Goal: Information Seeking & Learning: Check status

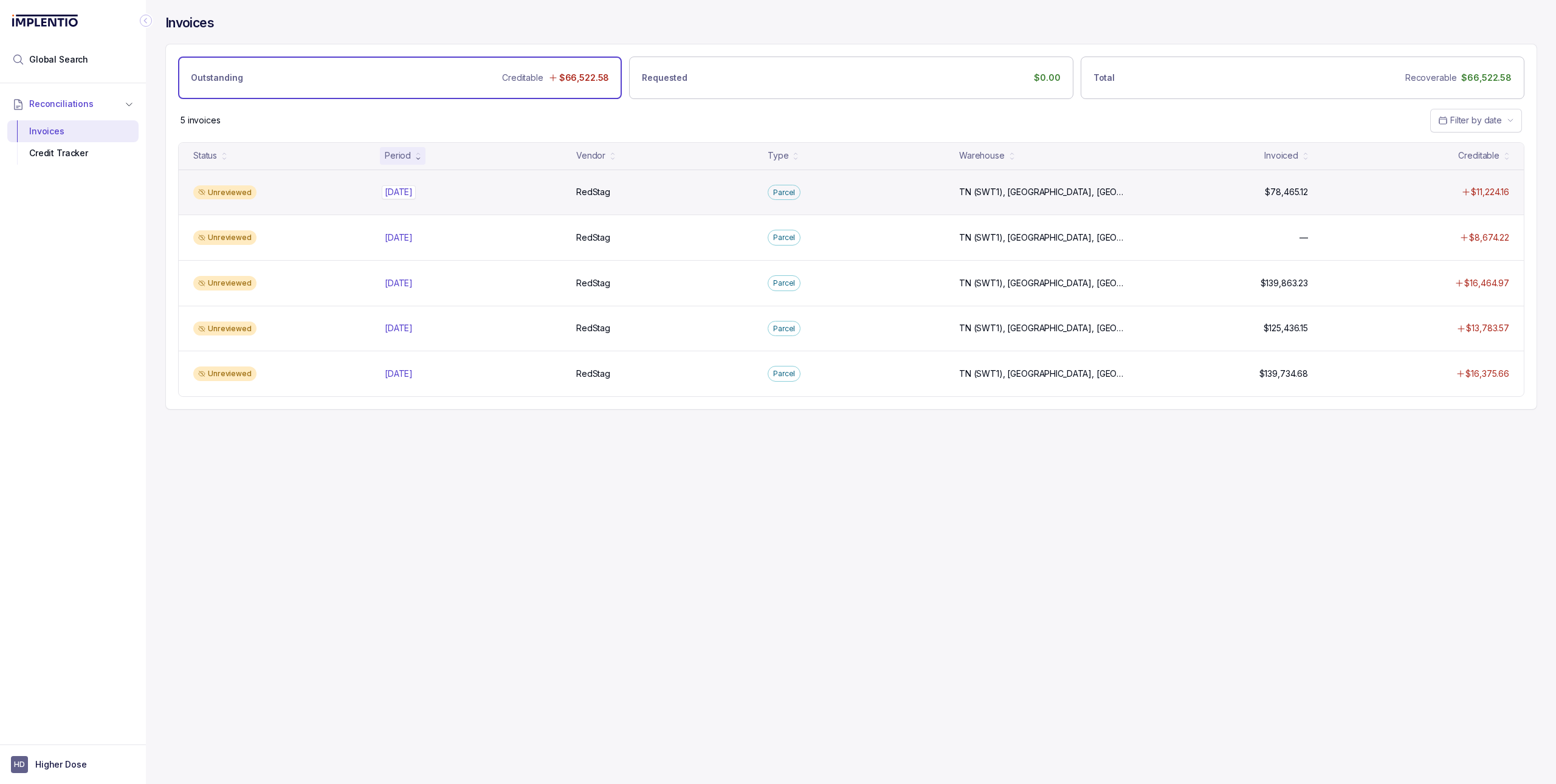
click at [456, 190] on div "Aug 2025 Aug 2025" at bounding box center [473, 192] width 176 height 12
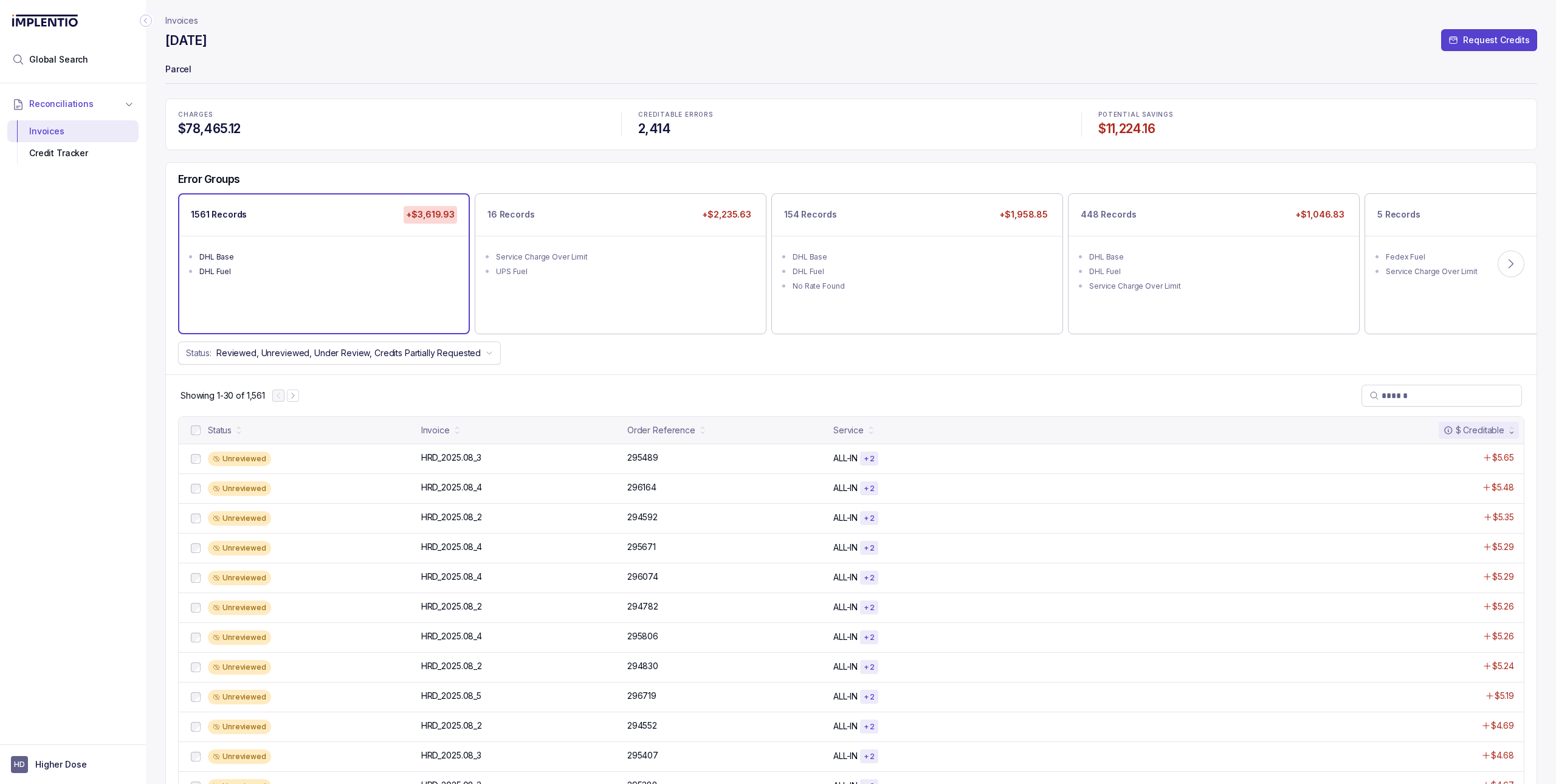
click at [141, 20] on icon "Collapse Icon" at bounding box center [146, 21] width 12 height 12
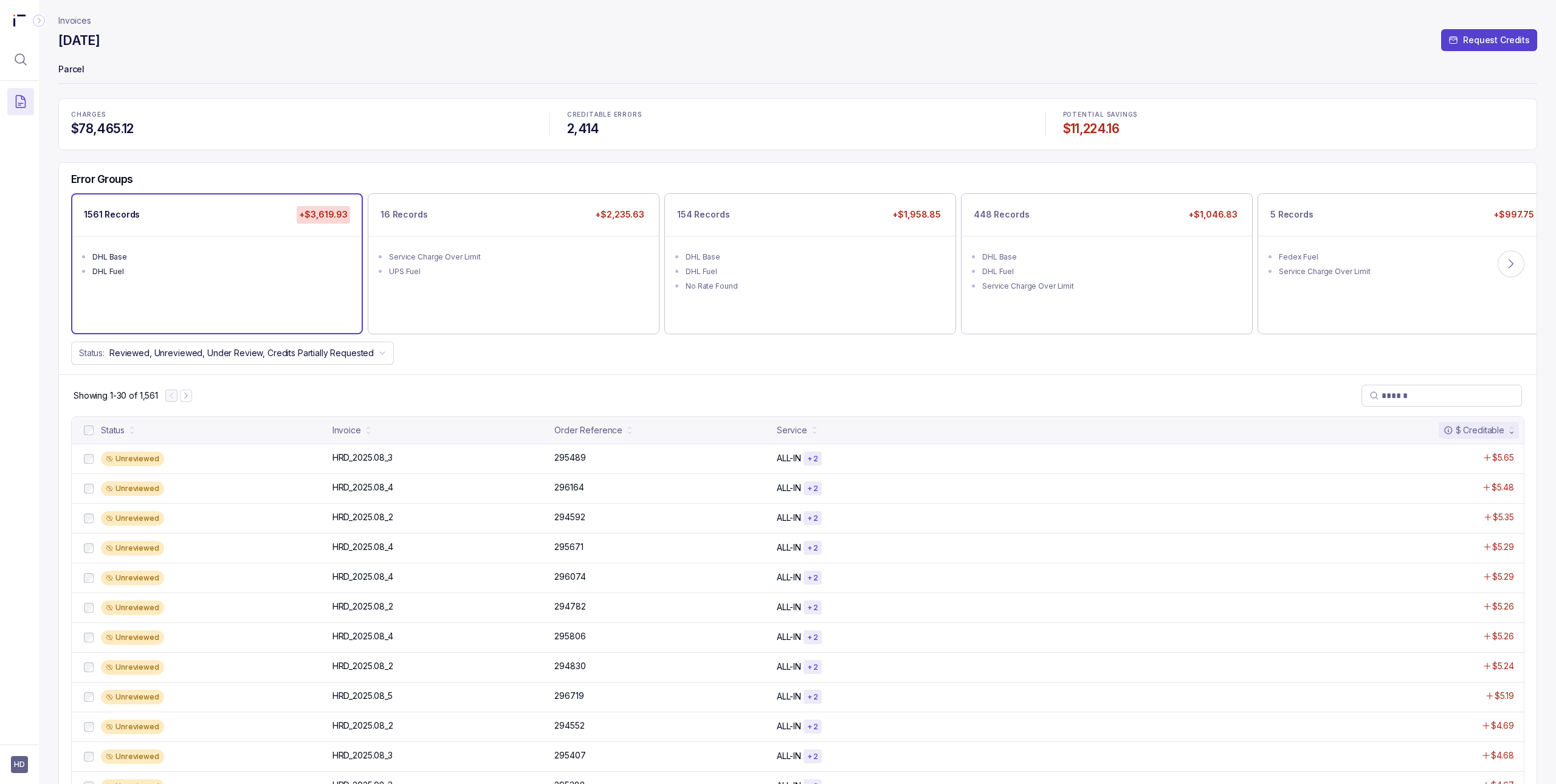
click at [73, 21] on p "Invoices" at bounding box center [75, 21] width 32 height 12
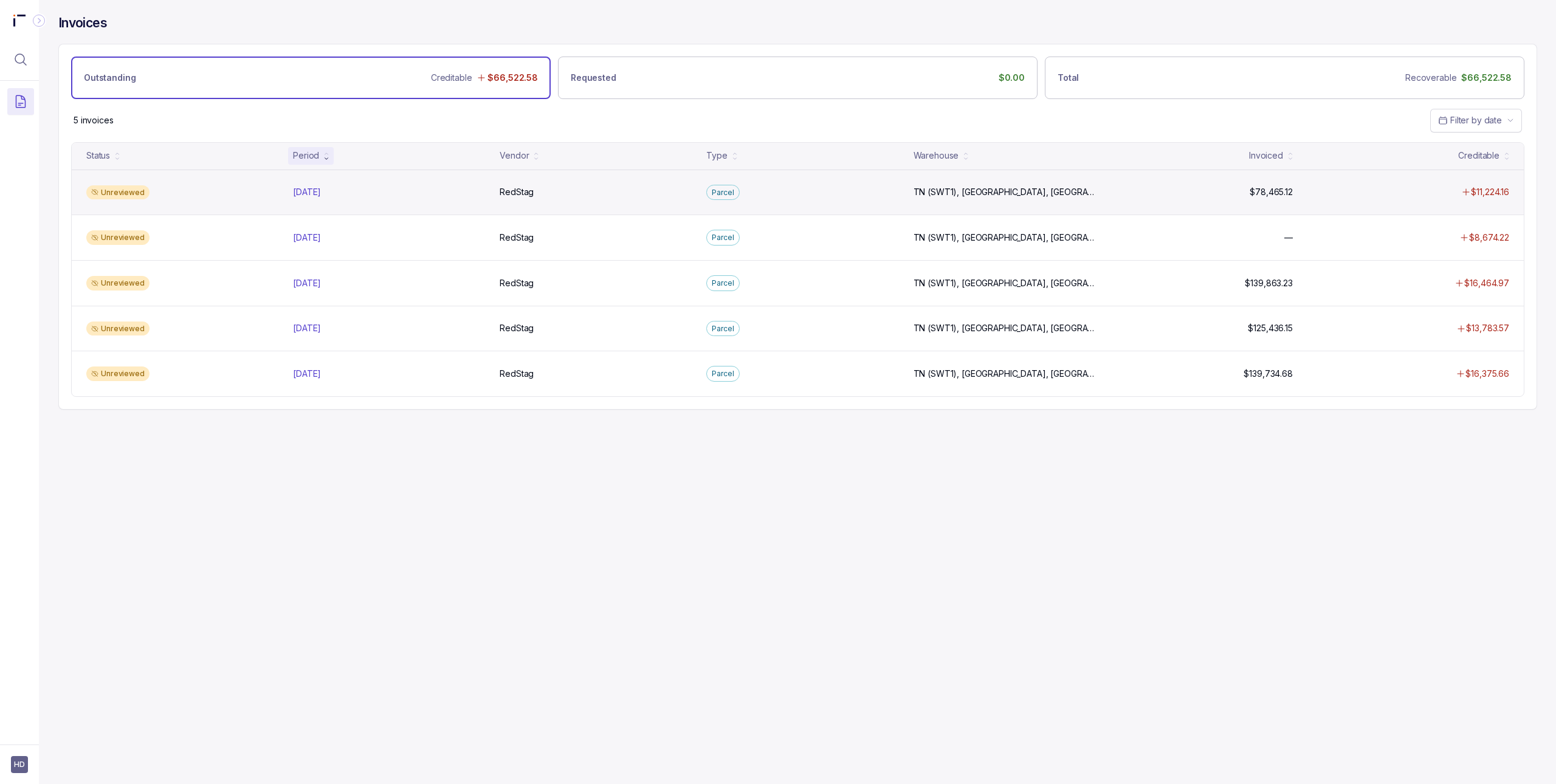
click at [365, 204] on div "Unreviewed Aug 2025 Aug 2025 RedStag RedStag Parcel TN (SWT1), UT, Salt Lake Ci…" at bounding box center [797, 192] width 1452 height 45
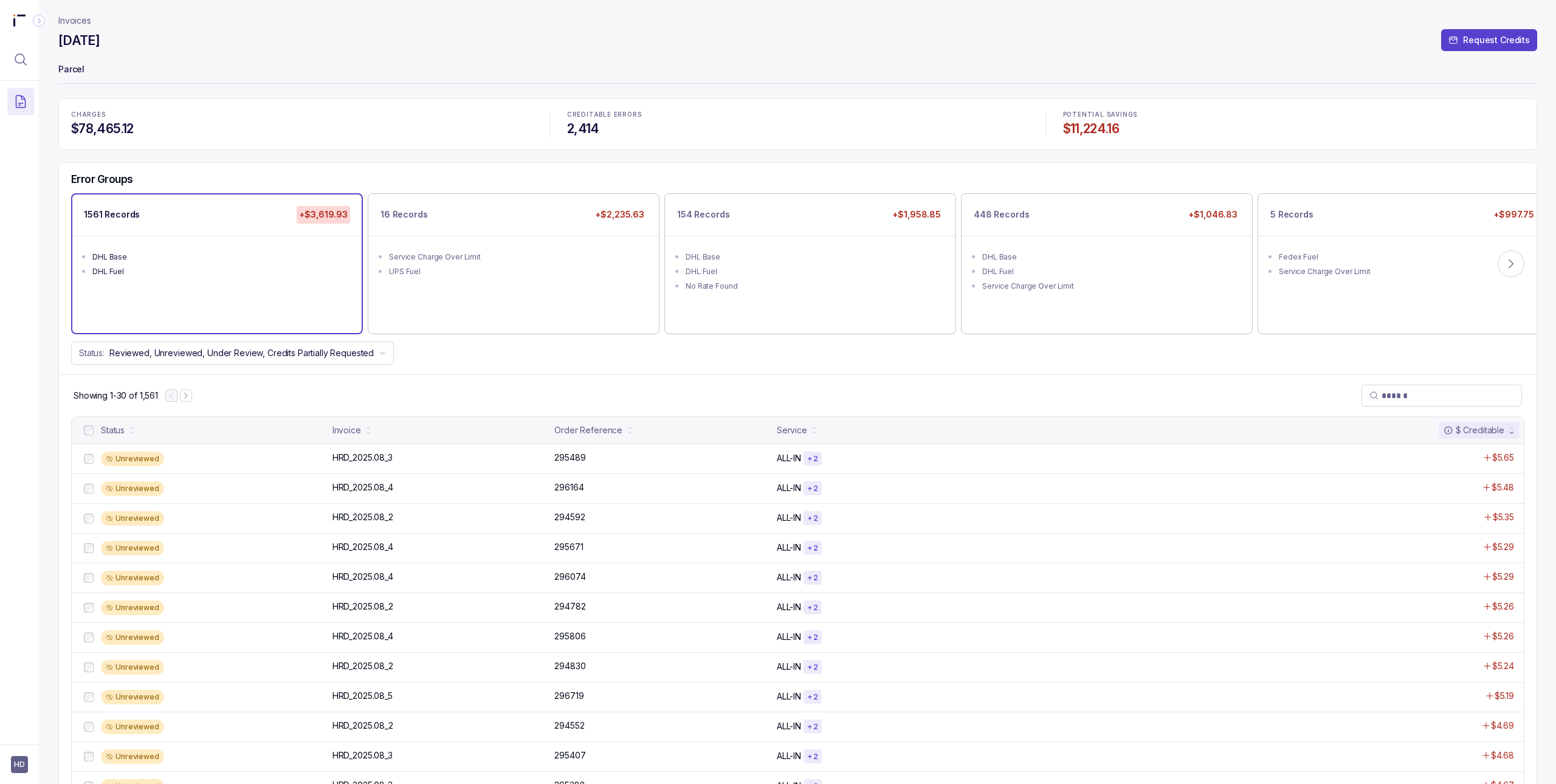
click at [74, 19] on p "Invoices" at bounding box center [75, 21] width 32 height 12
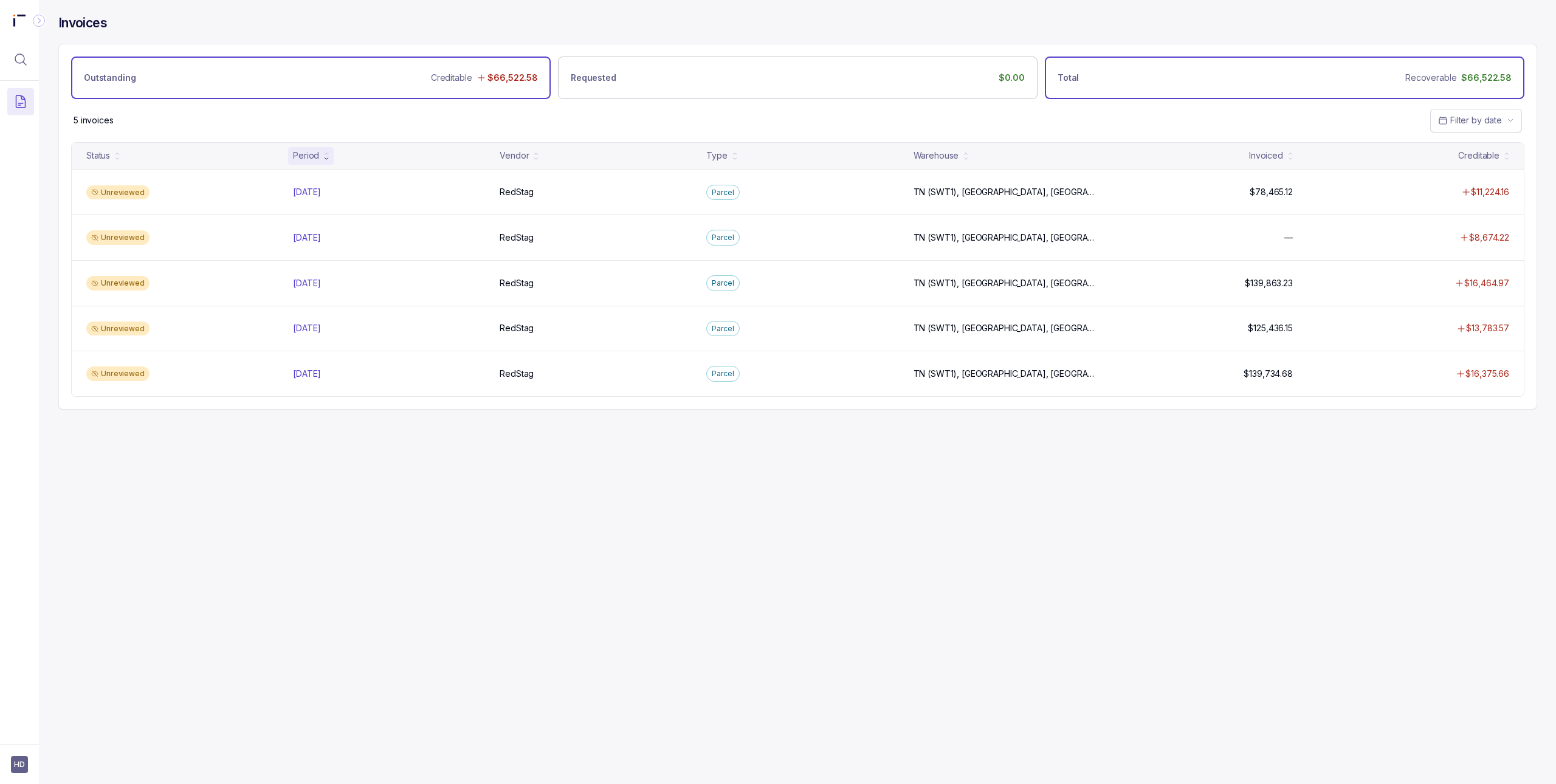
click at [1438, 93] on div "Total Recoverable $66,522.58" at bounding box center [1284, 77] width 479 height 42
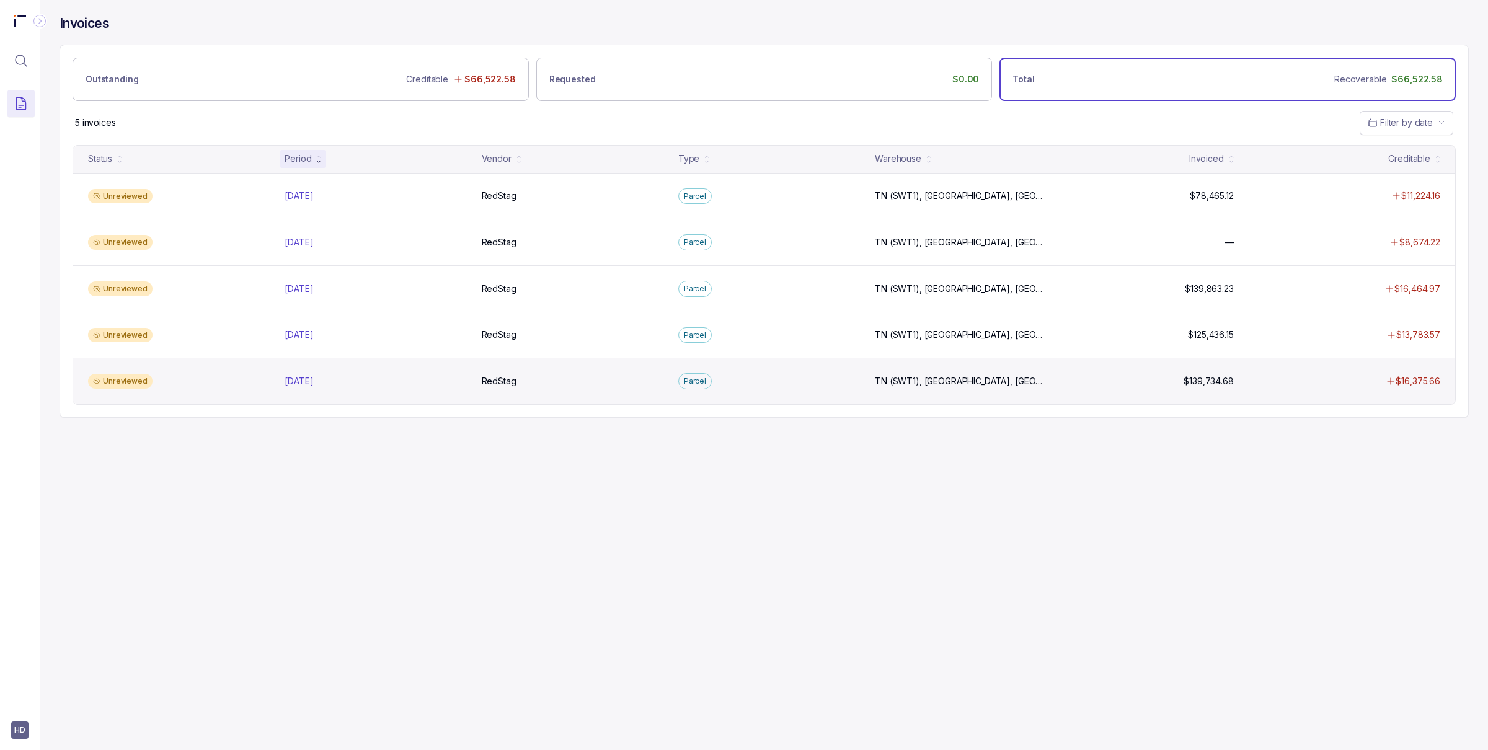
click at [1431, 387] on p "$16,375.66" at bounding box center [1417, 381] width 45 height 12
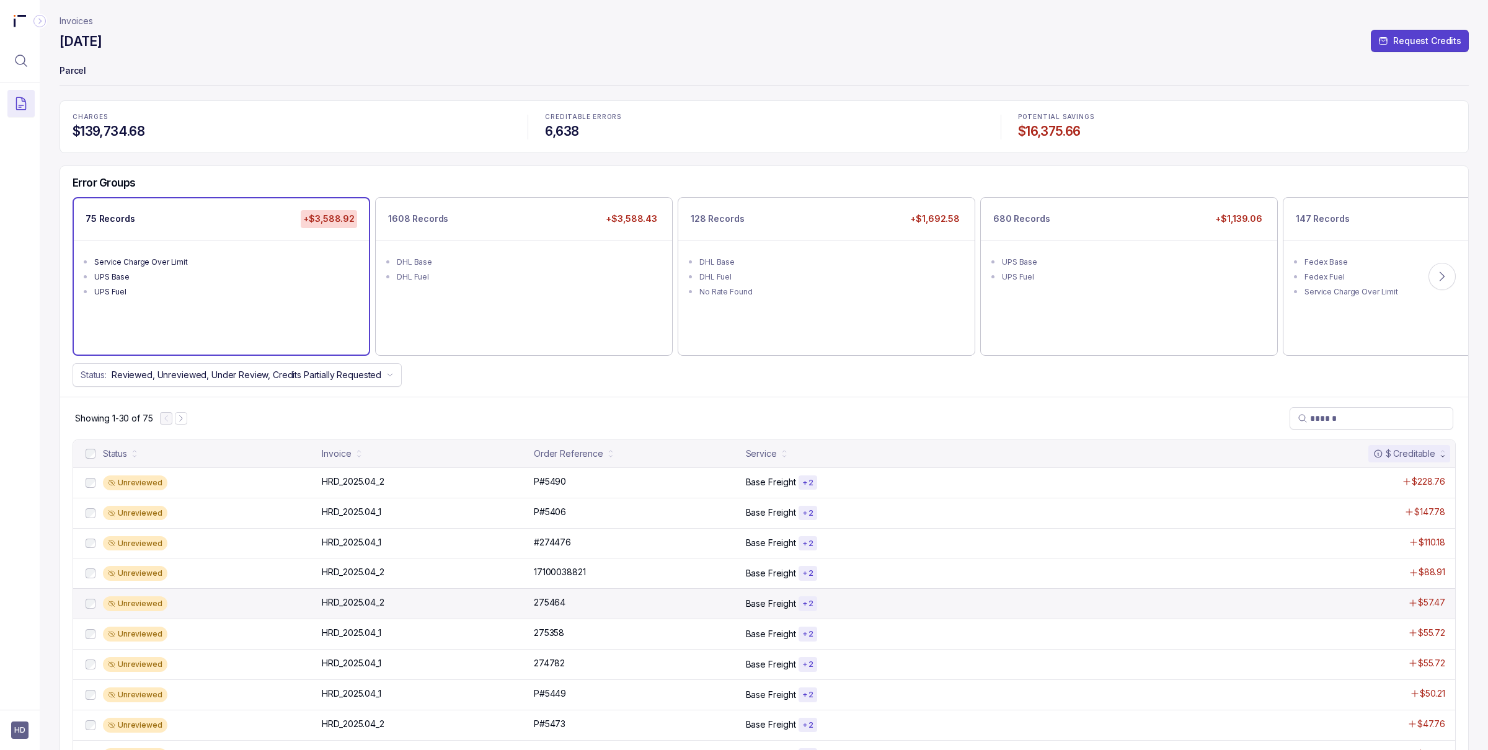
click at [417, 616] on div "Unreviewed HRD_2025.04_2 HRD_2025.04_2 275464 275464 Base Freight + 2 $57.47" at bounding box center [764, 603] width 1382 height 30
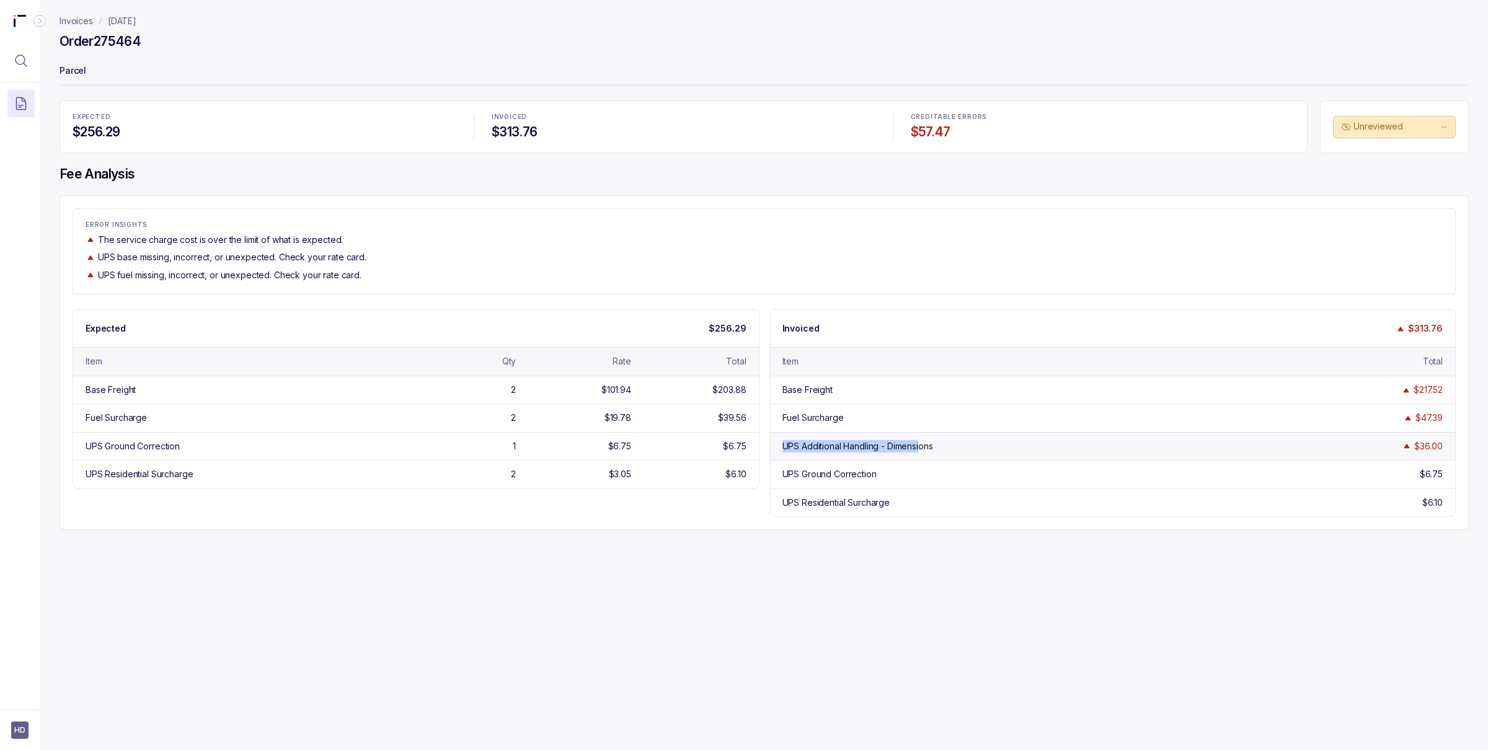
drag, startPoint x: 922, startPoint y: 445, endPoint x: 798, endPoint y: 438, distance: 123.5
click at [798, 438] on div "UPS Additional Handling - Dimensions $36.00" at bounding box center [1113, 446] width 686 height 28
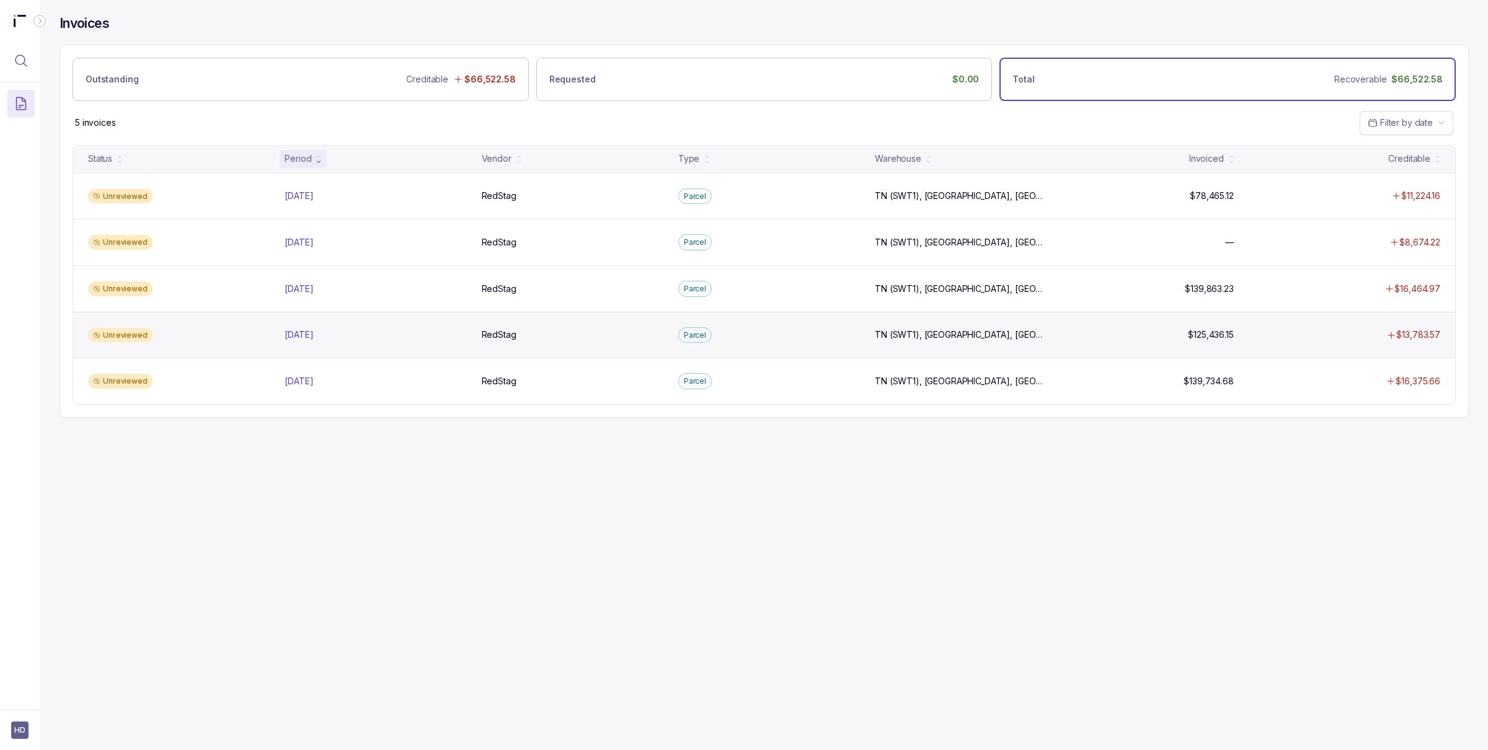
click at [1422, 332] on p "$13,783.57" at bounding box center [1418, 335] width 44 height 12
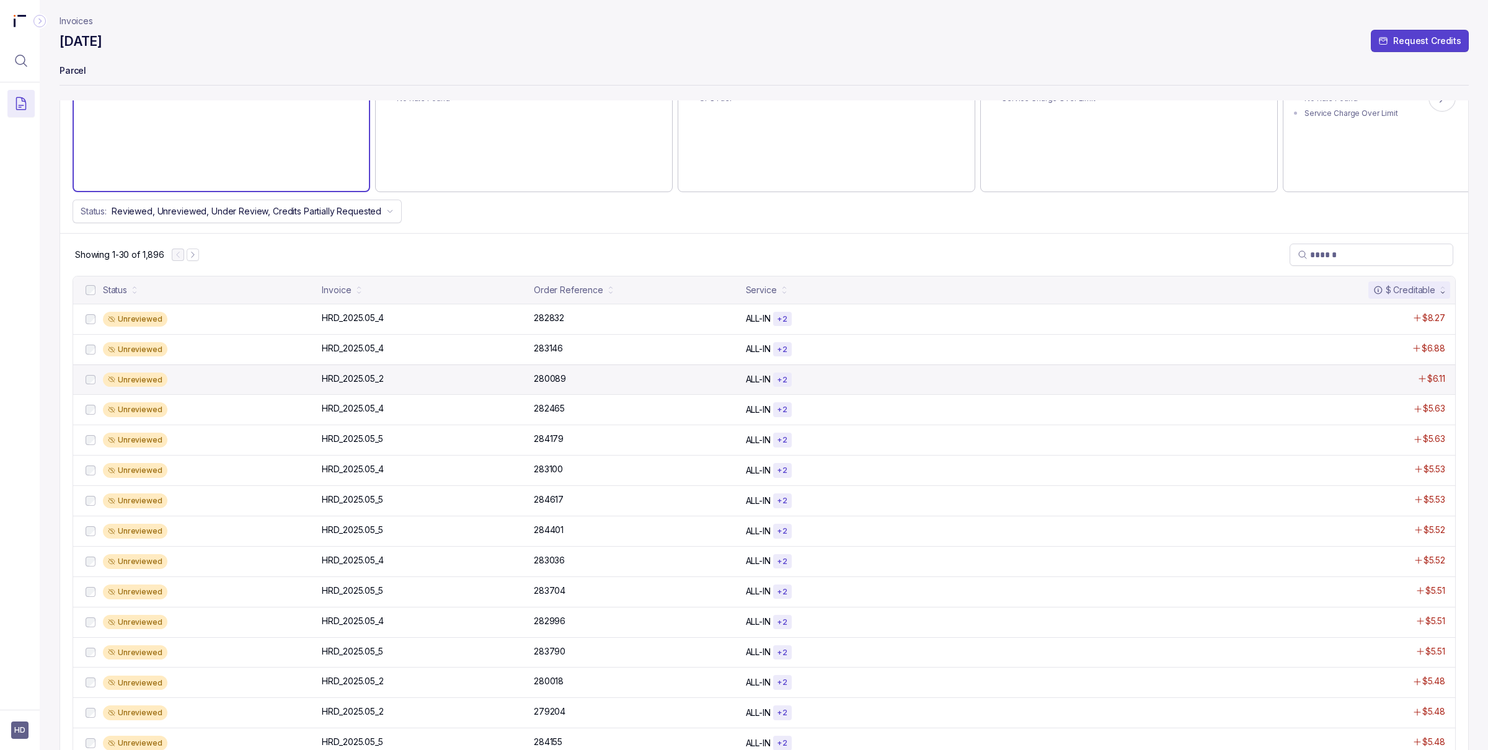
scroll to position [203, 0]
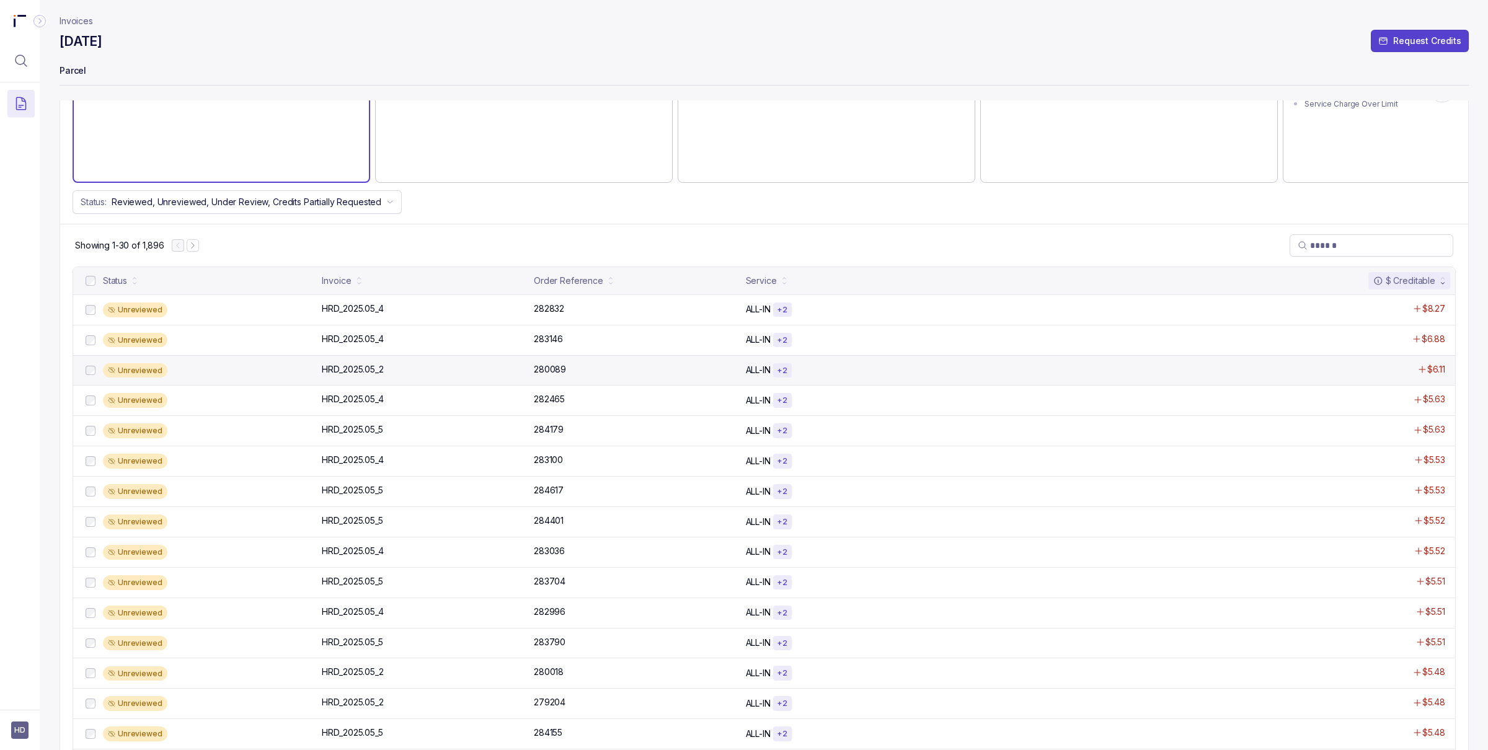
click at [1018, 585] on div "ALL-IN + 2" at bounding box center [990, 582] width 488 height 15
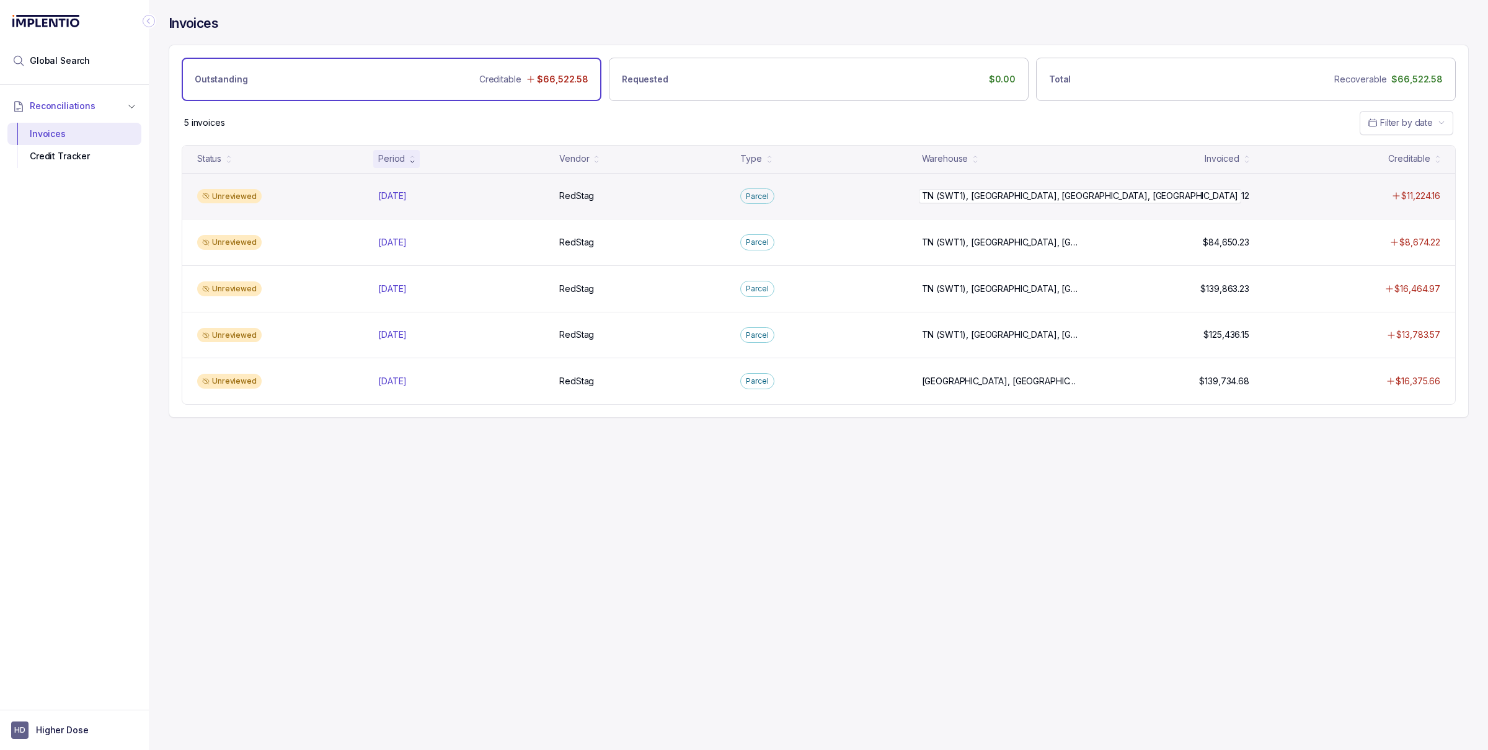
copy div "TN (SWT1), [GEOGRAPHIC_DATA], [GEOGRAPHIC_DATA], [GEOGRAPHIC_DATA] (SWT1), [GEO…"
drag, startPoint x: 917, startPoint y: 198, endPoint x: 1092, endPoint y: 203, distance: 174.9
click at [1083, 202] on div "TN (SWT1), [GEOGRAPHIC_DATA], [GEOGRAPHIC_DATA], [GEOGRAPHIC_DATA] (SWT1), [GEO…" at bounding box center [1000, 196] width 166 height 12
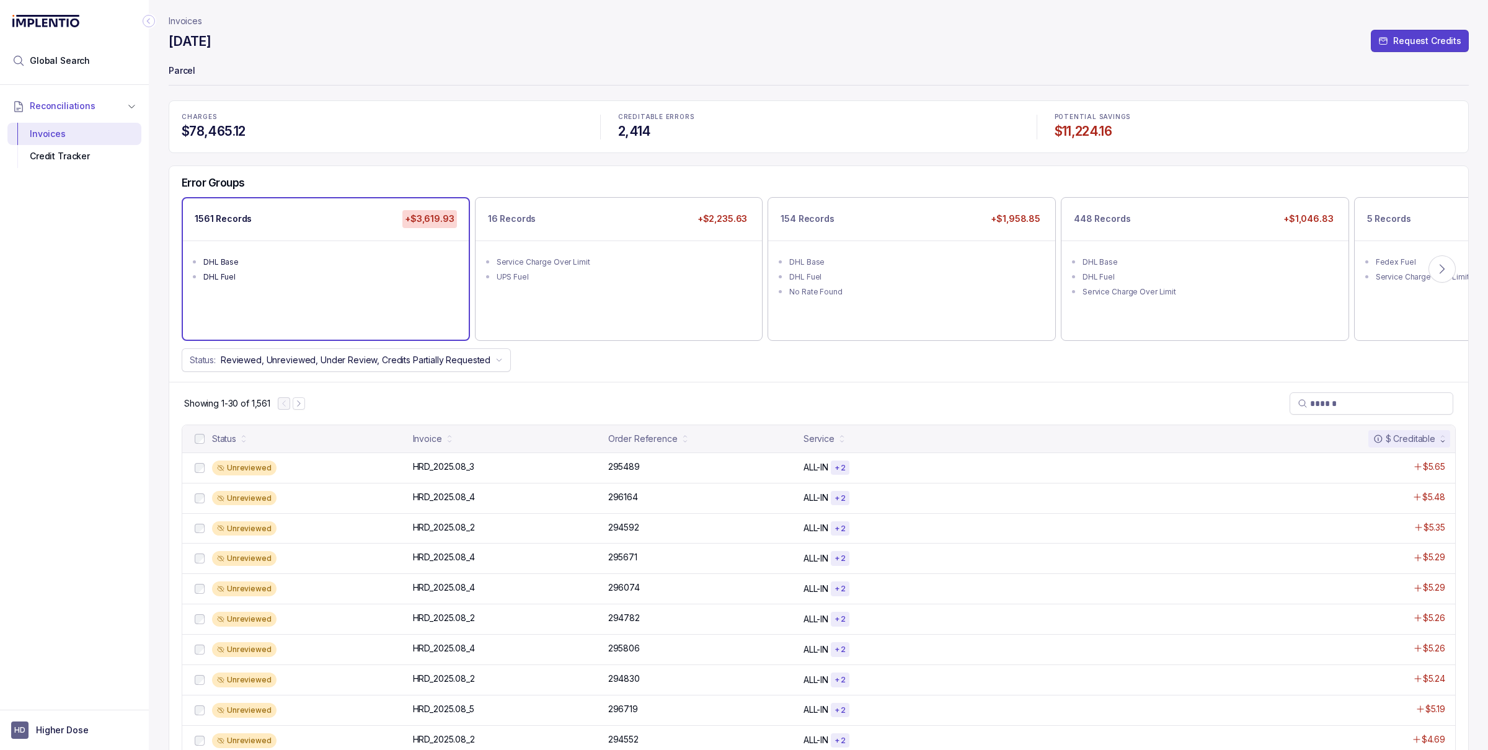
click at [188, 19] on p "Invoices" at bounding box center [185, 21] width 33 height 12
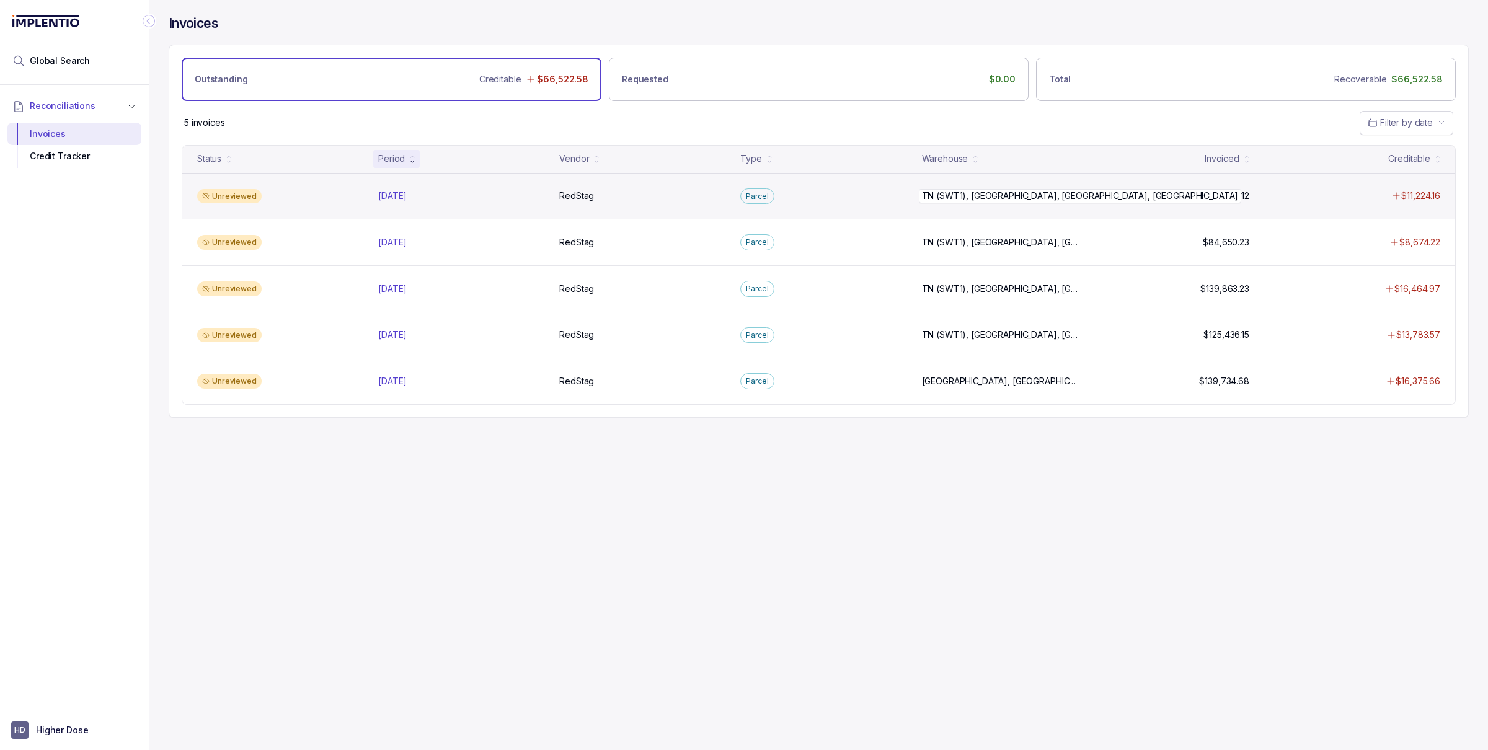
click at [964, 199] on p "TN (SWT1), [GEOGRAPHIC_DATA], [GEOGRAPHIC_DATA], [GEOGRAPHIC_DATA]" at bounding box center [1080, 196] width 323 height 14
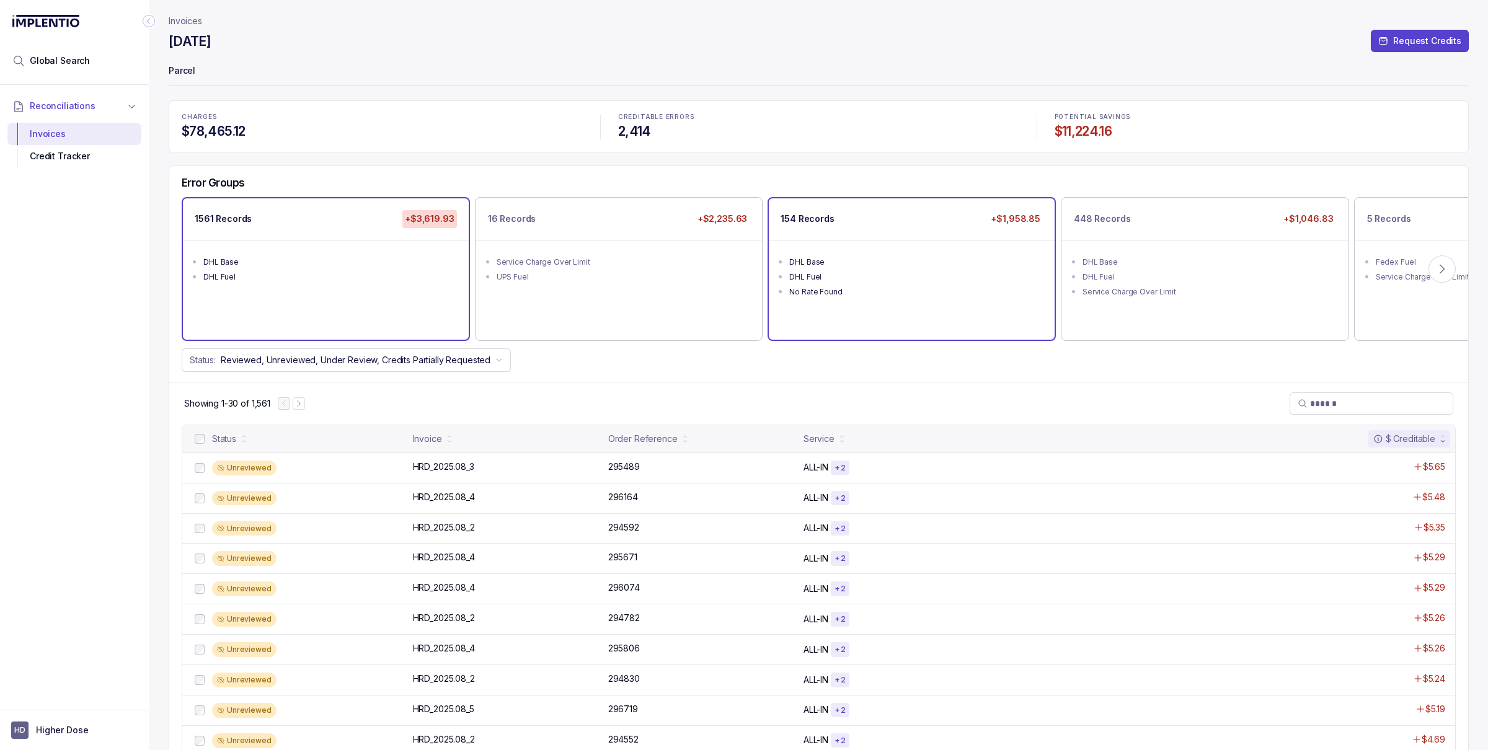
click at [854, 291] on div "No Rate Found" at bounding box center [915, 292] width 252 height 12
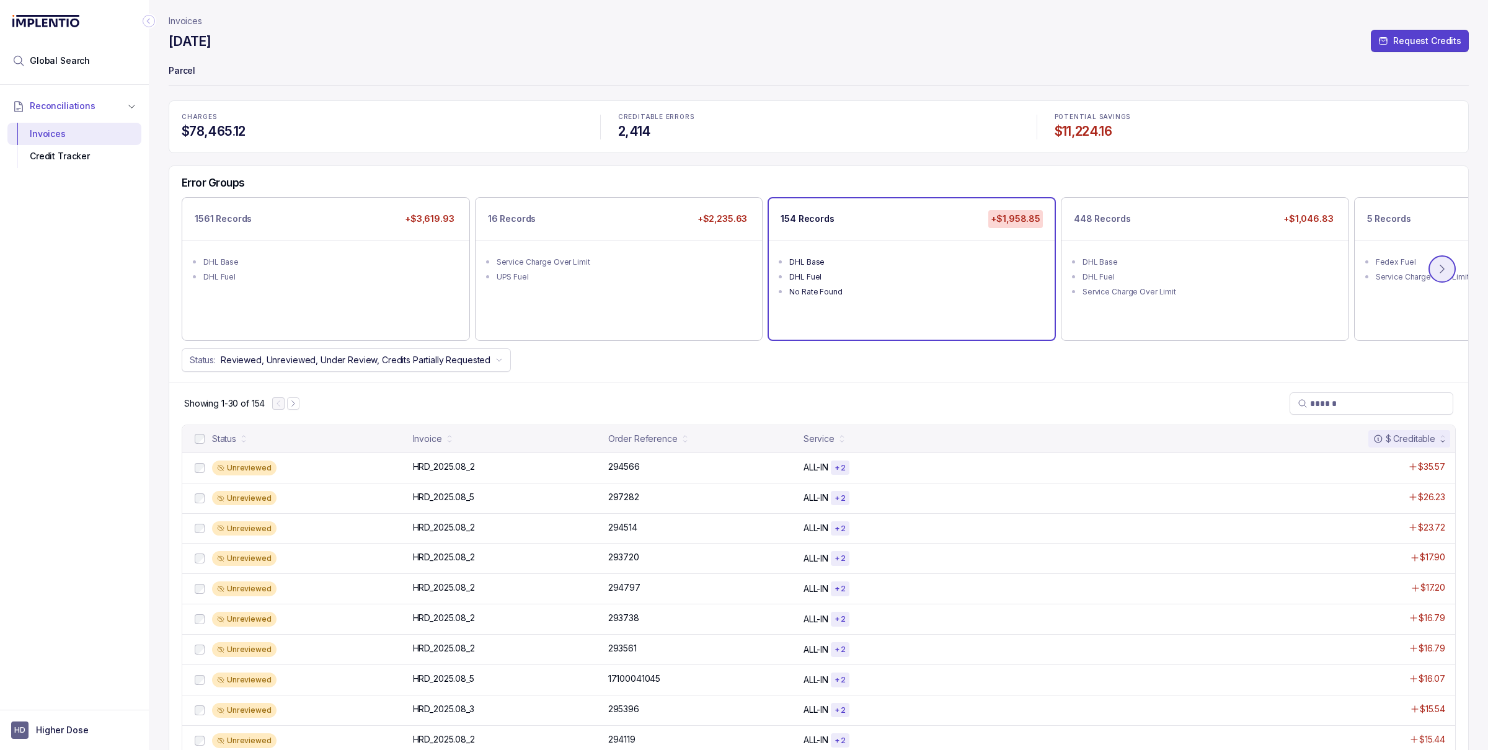
click at [1446, 265] on button at bounding box center [1441, 268] width 27 height 27
